Goal: Communication & Community: Participate in discussion

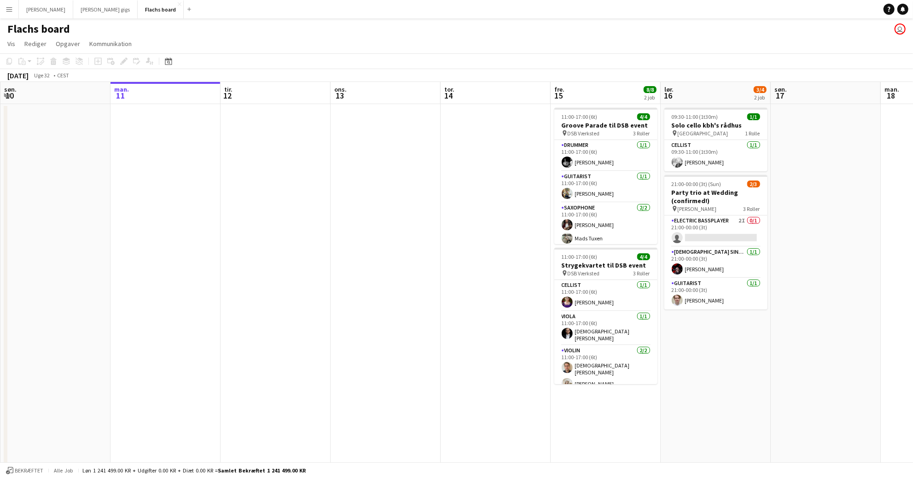
click at [10, 12] on app-icon "Menu" at bounding box center [9, 9] width 7 height 7
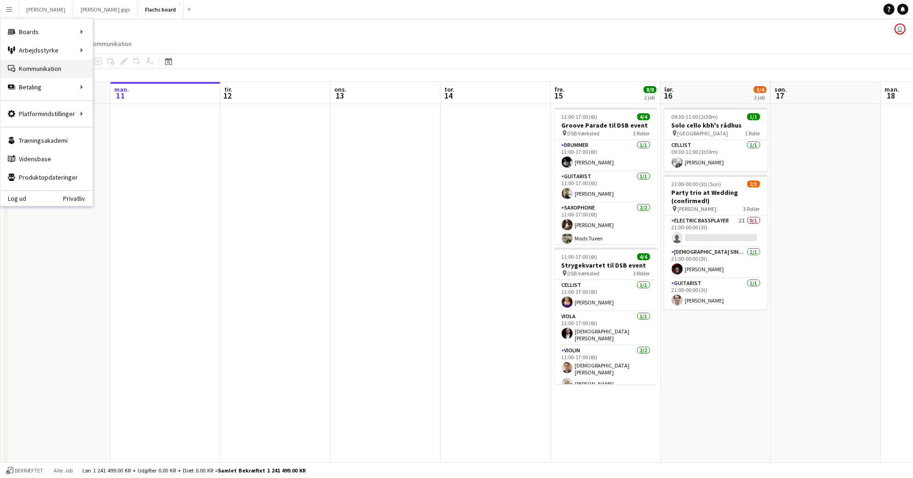
click at [38, 70] on link "Kommunikation Kommunikation" at bounding box center [46, 68] width 92 height 18
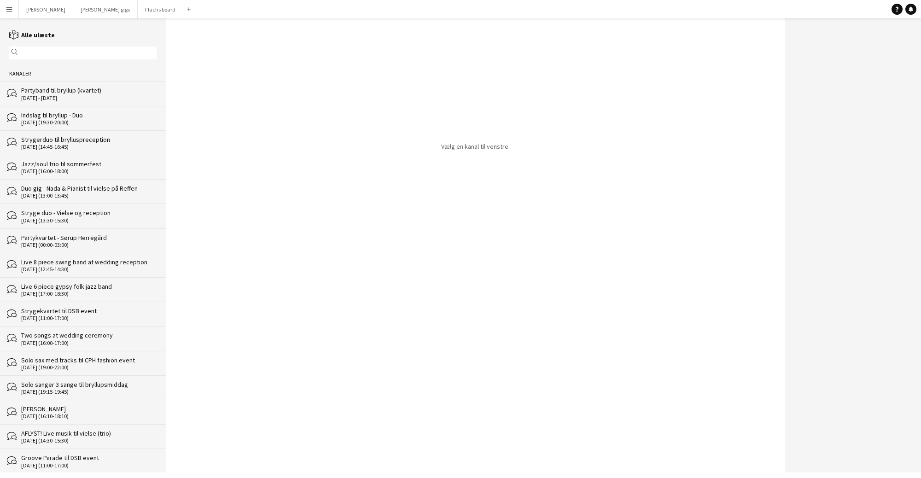
click at [61, 96] on div "[DATE] - [DATE]" at bounding box center [88, 98] width 135 height 6
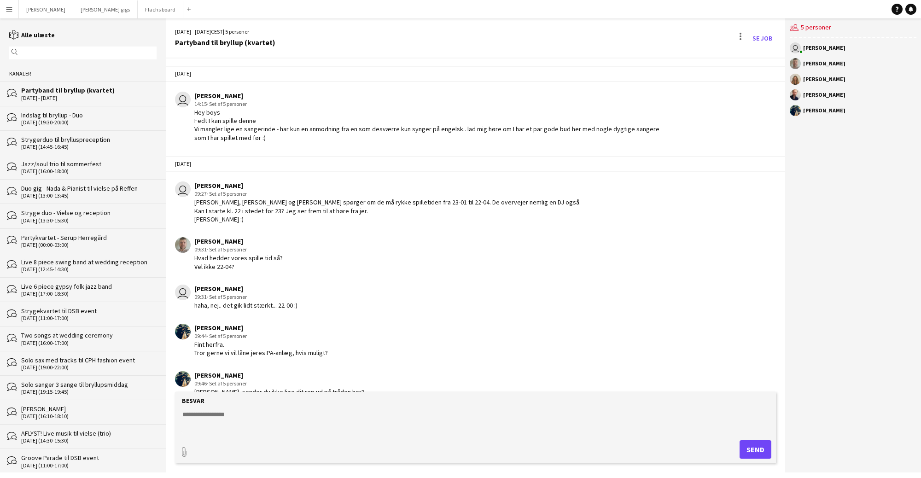
scroll to position [524, 0]
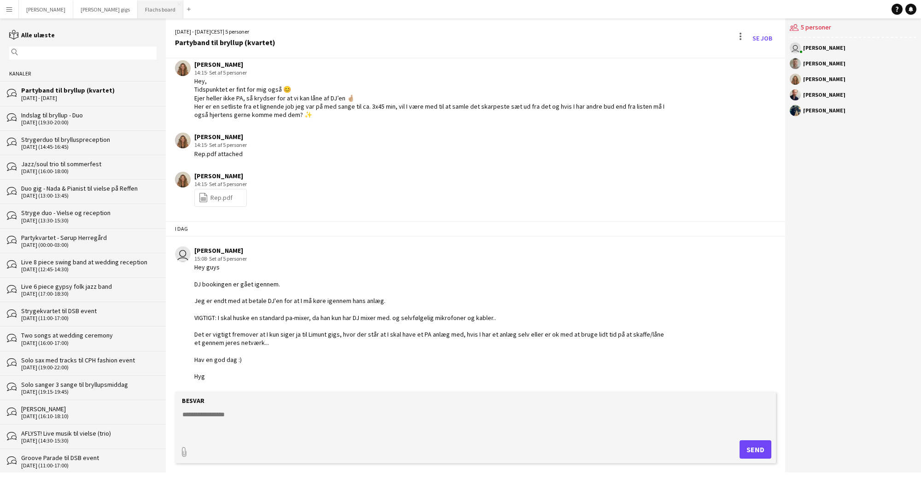
click at [138, 6] on button "Flachs board Luk" at bounding box center [161, 9] width 46 height 18
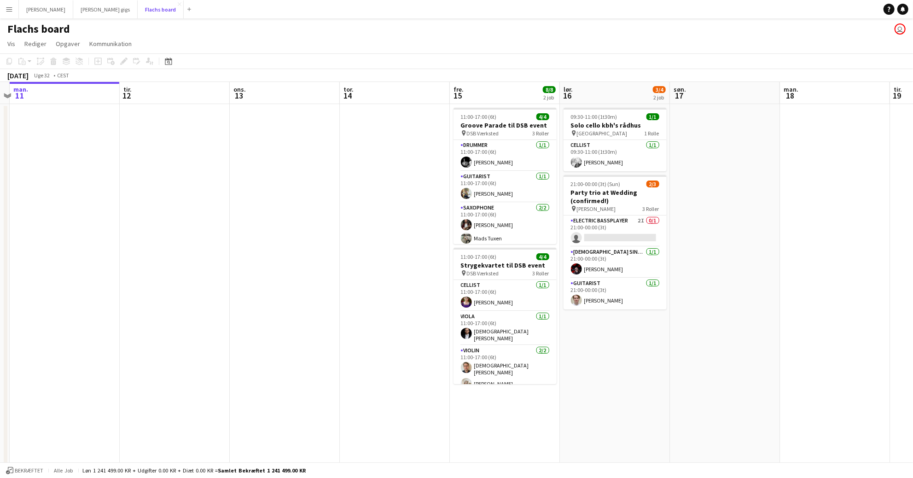
scroll to position [0, 328]
